Goal: Task Accomplishment & Management: Manage account settings

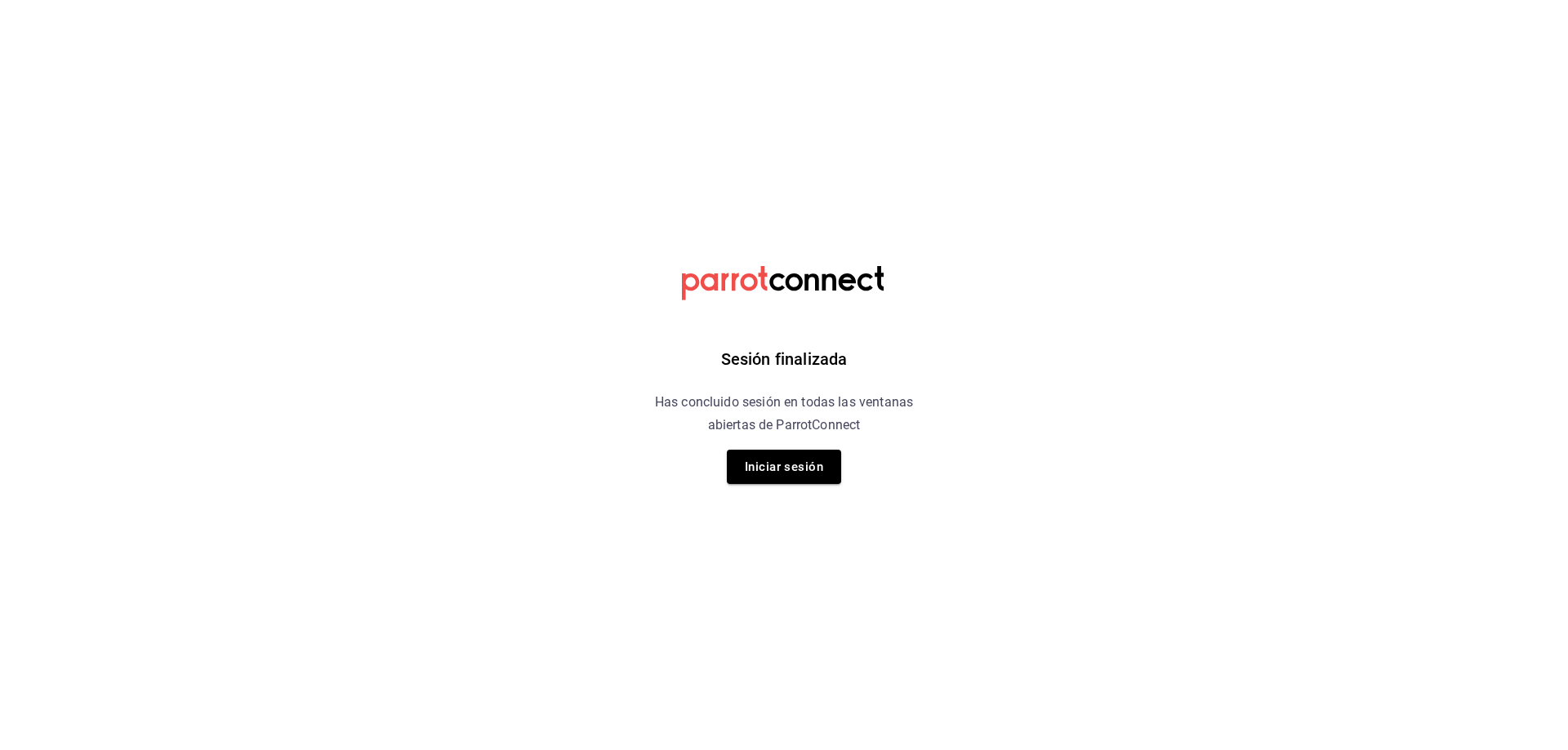
click at [779, 467] on button "Iniciar sesión" at bounding box center [783, 466] width 114 height 35
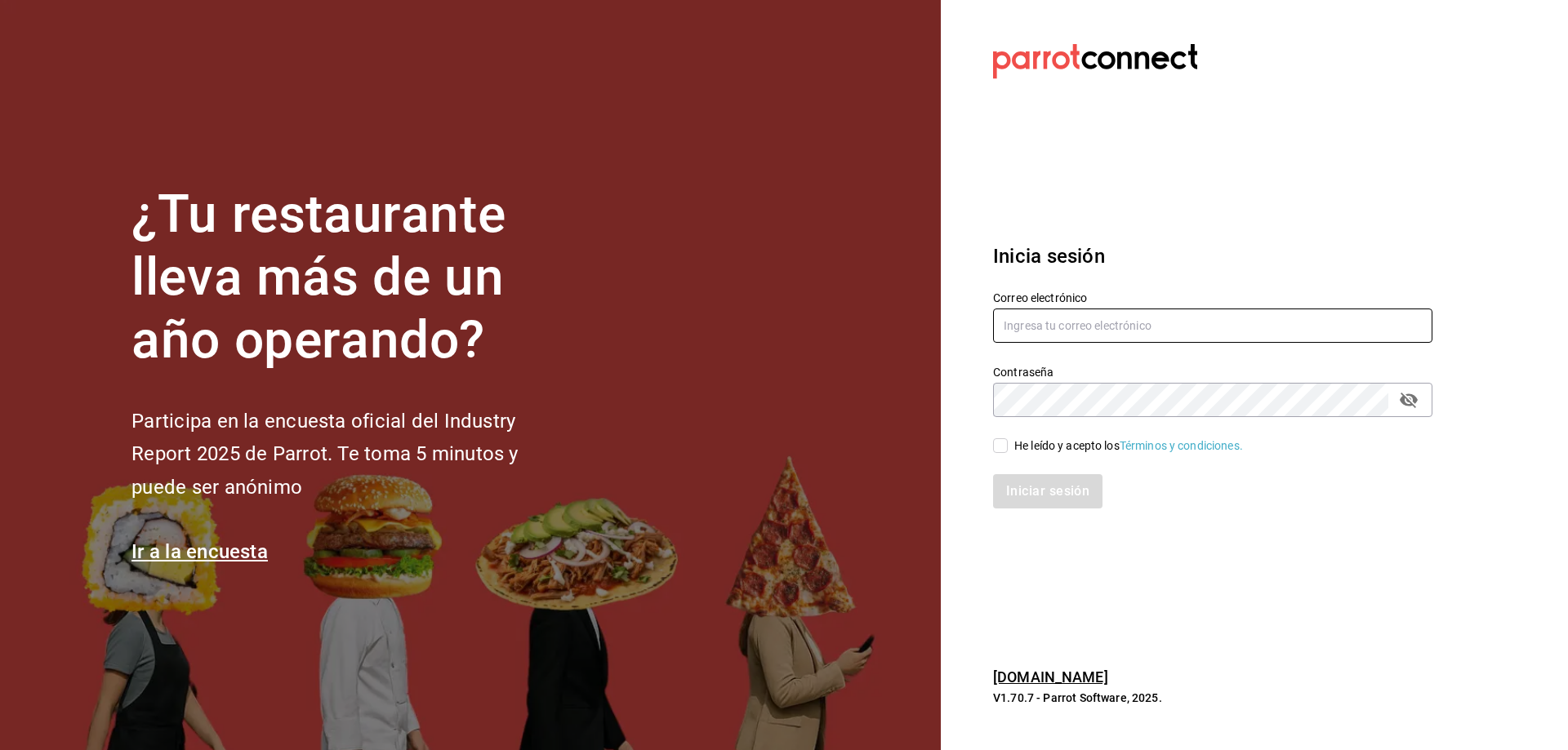
type input "[EMAIL_ADDRESS][DOMAIN_NAME]"
drag, startPoint x: 1220, startPoint y: 329, endPoint x: 888, endPoint y: 340, distance: 332.2
click at [888, 340] on div "¿Tu restaurante lleva más de un año operando? Participa en la encuesta oficial …" at bounding box center [784, 375] width 1568 height 750
click at [1412, 391] on icon "passwordField" at bounding box center [1409, 400] width 20 height 20
click at [985, 407] on div "Contraseña Contraseña" at bounding box center [1203, 381] width 458 height 71
